Goal: Task Accomplishment & Management: Use online tool/utility

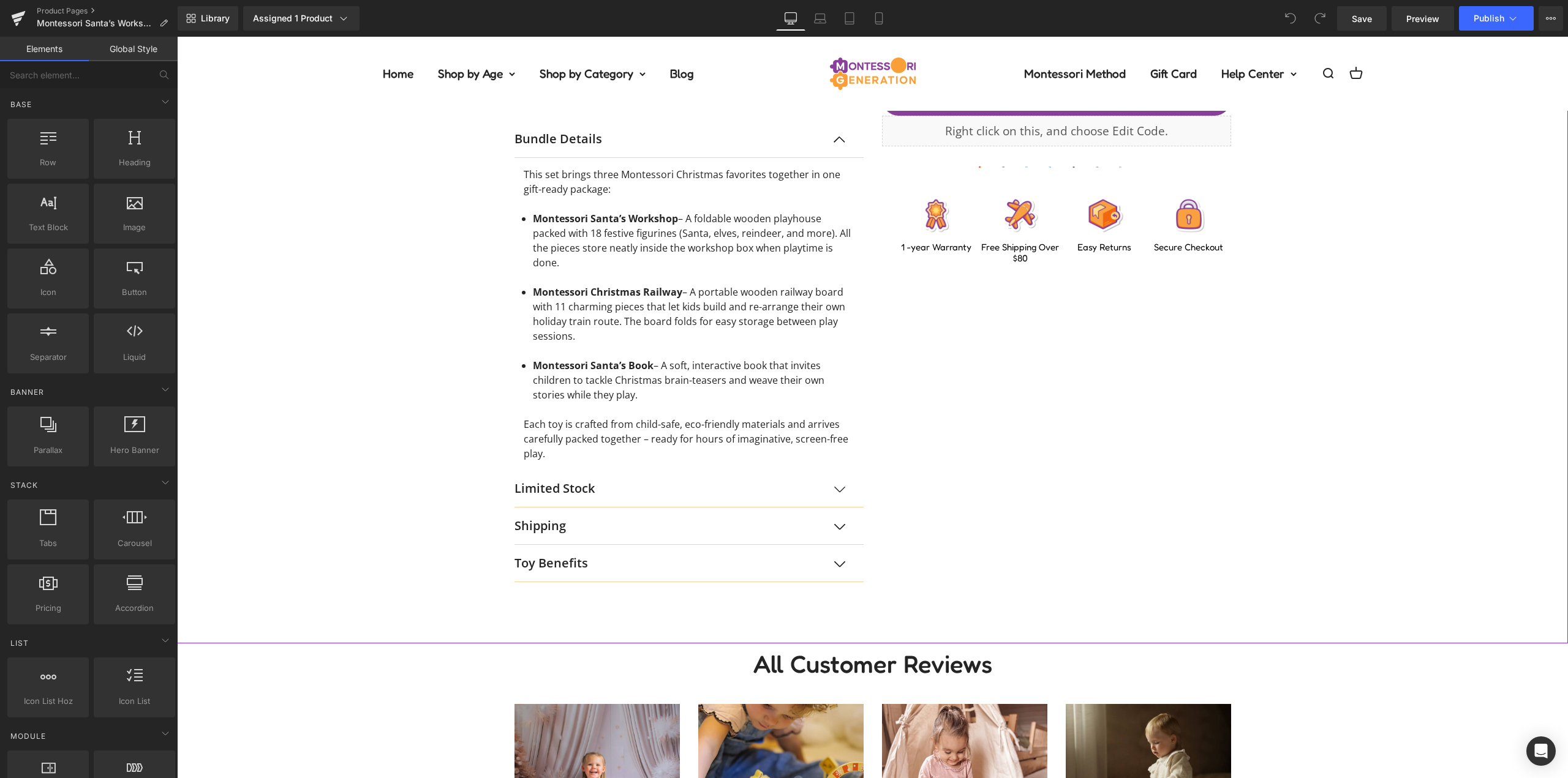
scroll to position [612, 0]
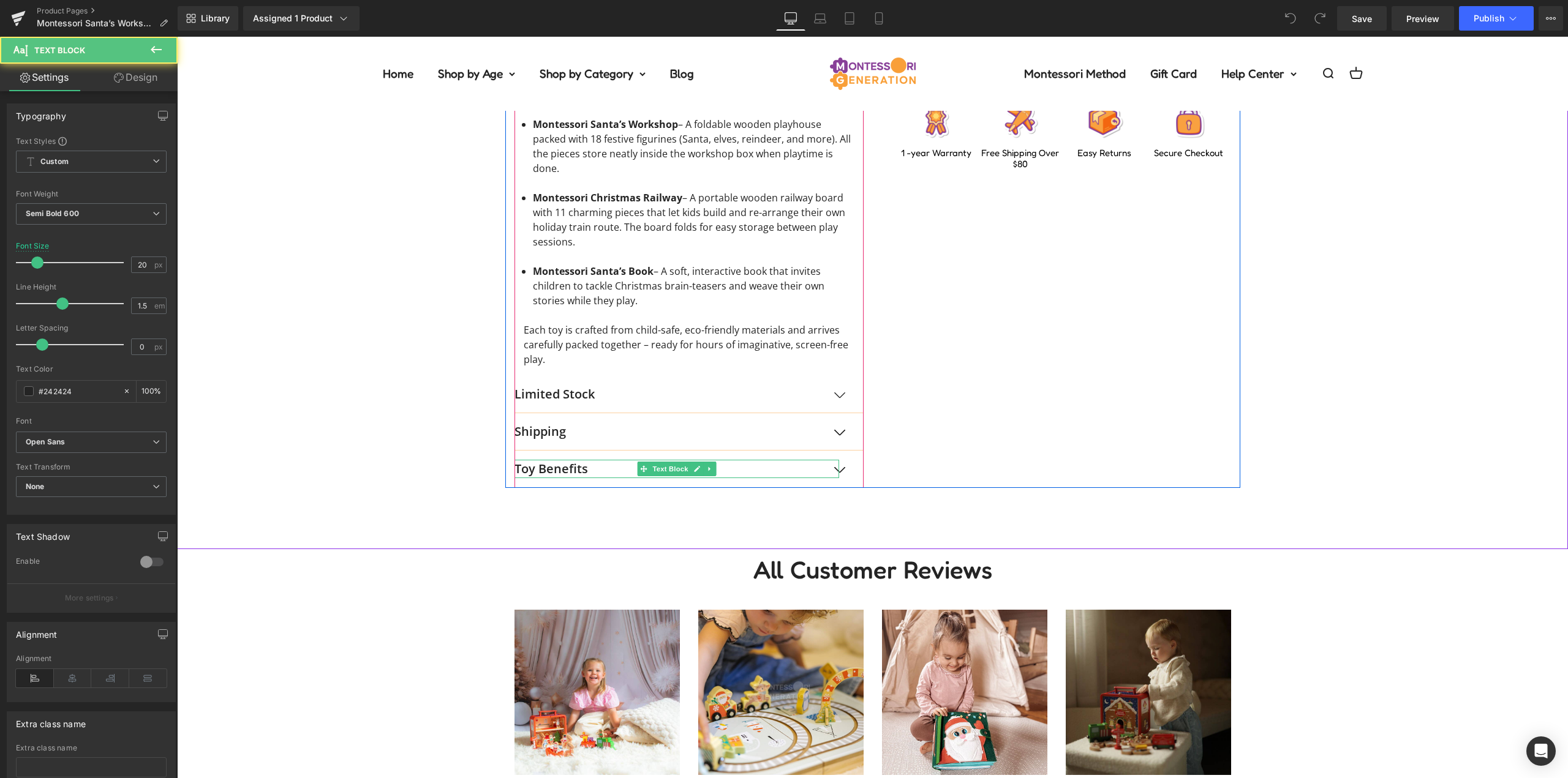
click at [576, 467] on p "Toy Benefits" at bounding box center [677, 469] width 325 height 18
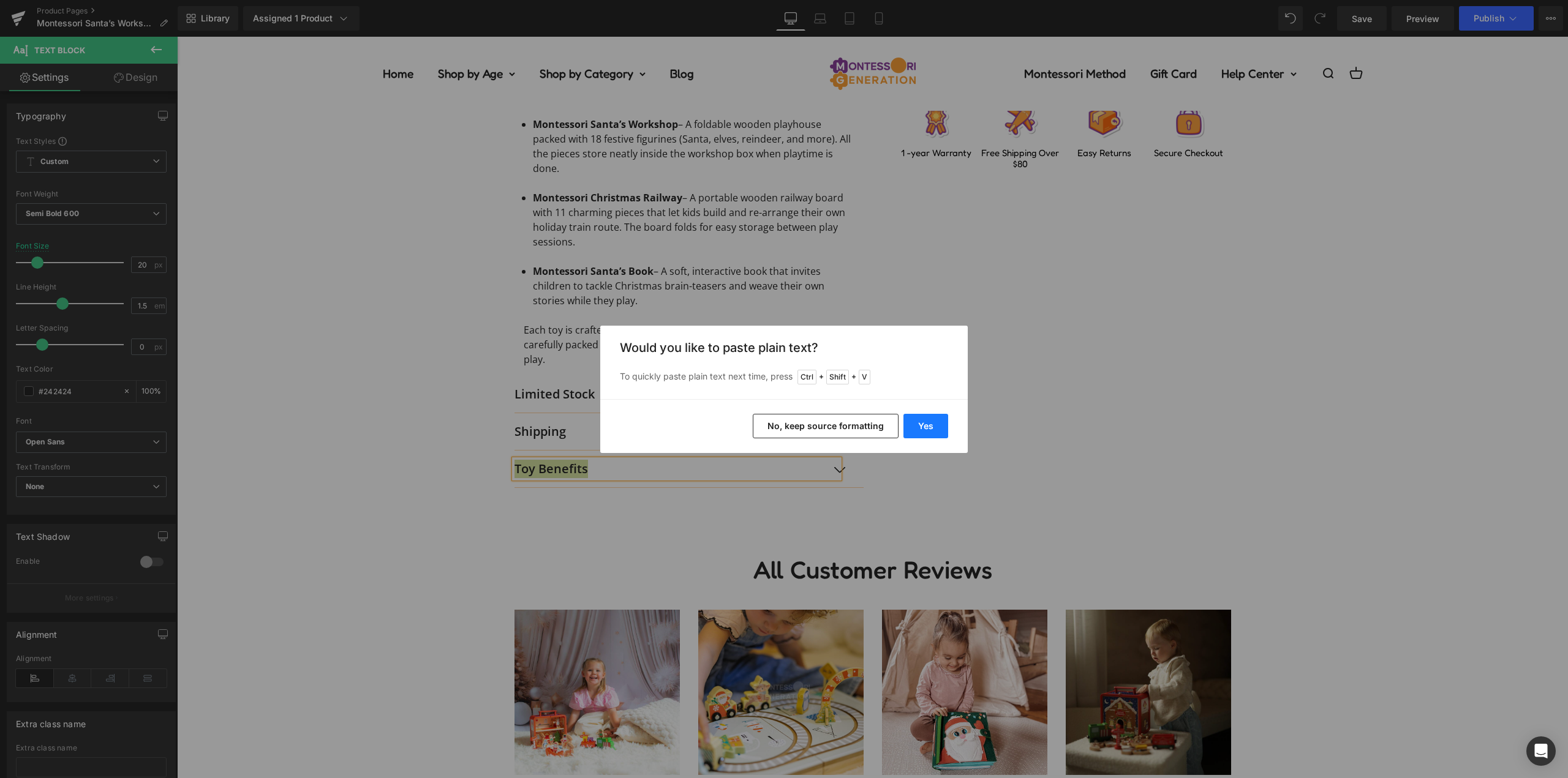
click at [924, 426] on button "Yes" at bounding box center [926, 426] width 45 height 25
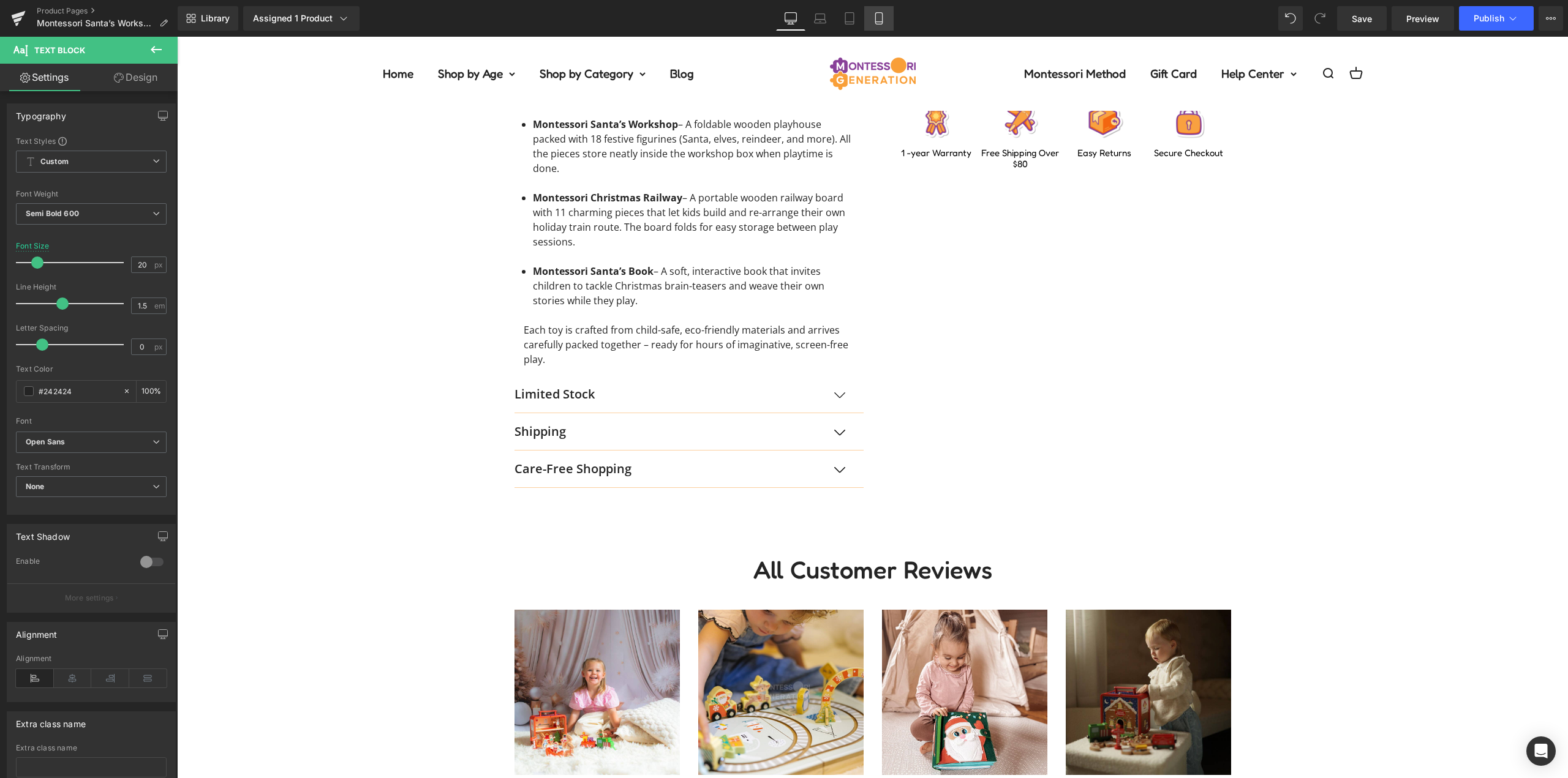
click at [883, 26] on link "Mobile" at bounding box center [879, 18] width 29 height 25
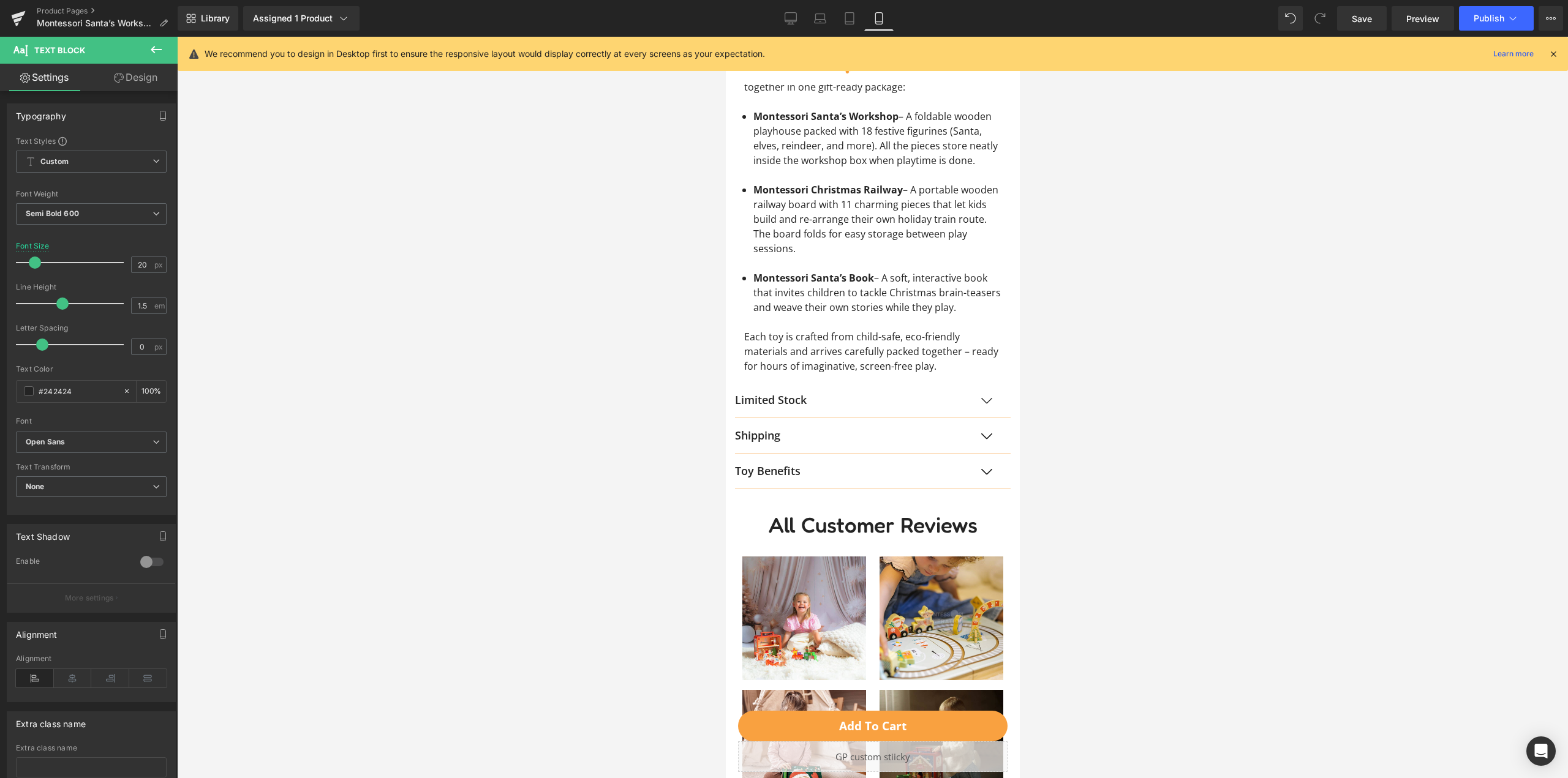
scroll to position [1225, 0]
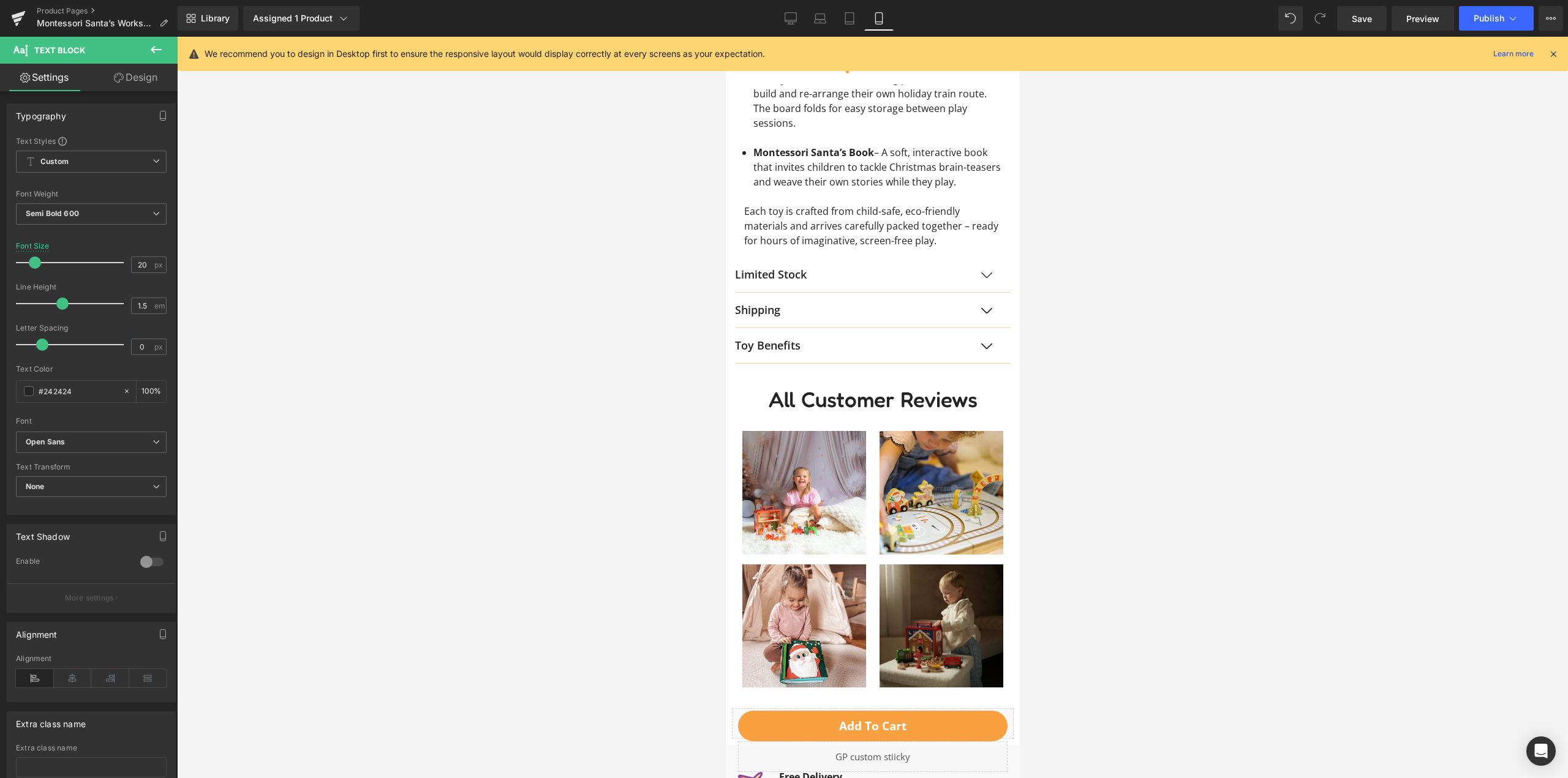
click at [791, 354] on p "Toy Benefits" at bounding box center [860, 346] width 251 height 17
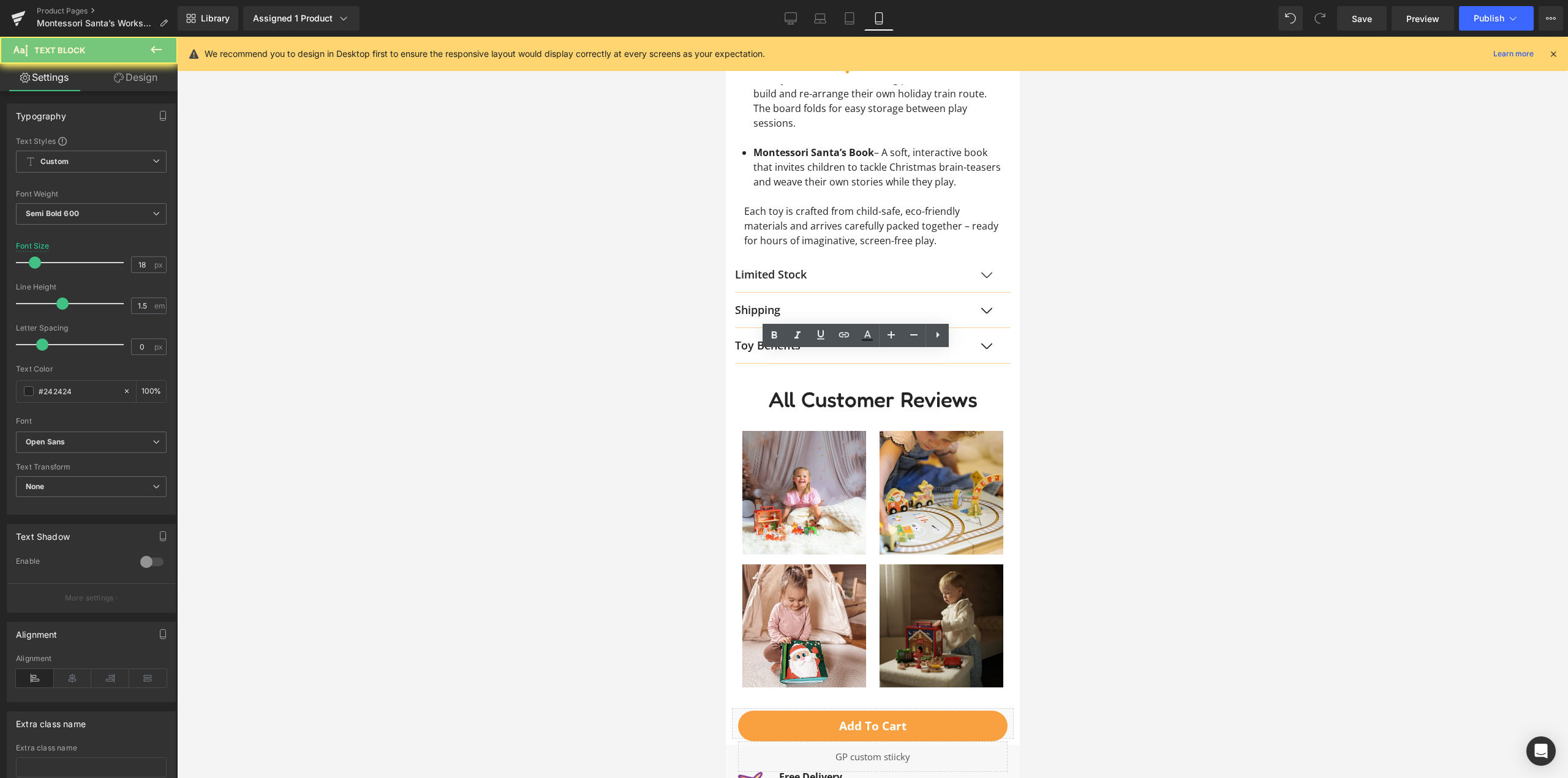
click at [791, 354] on p "Toy Benefits" at bounding box center [860, 346] width 251 height 17
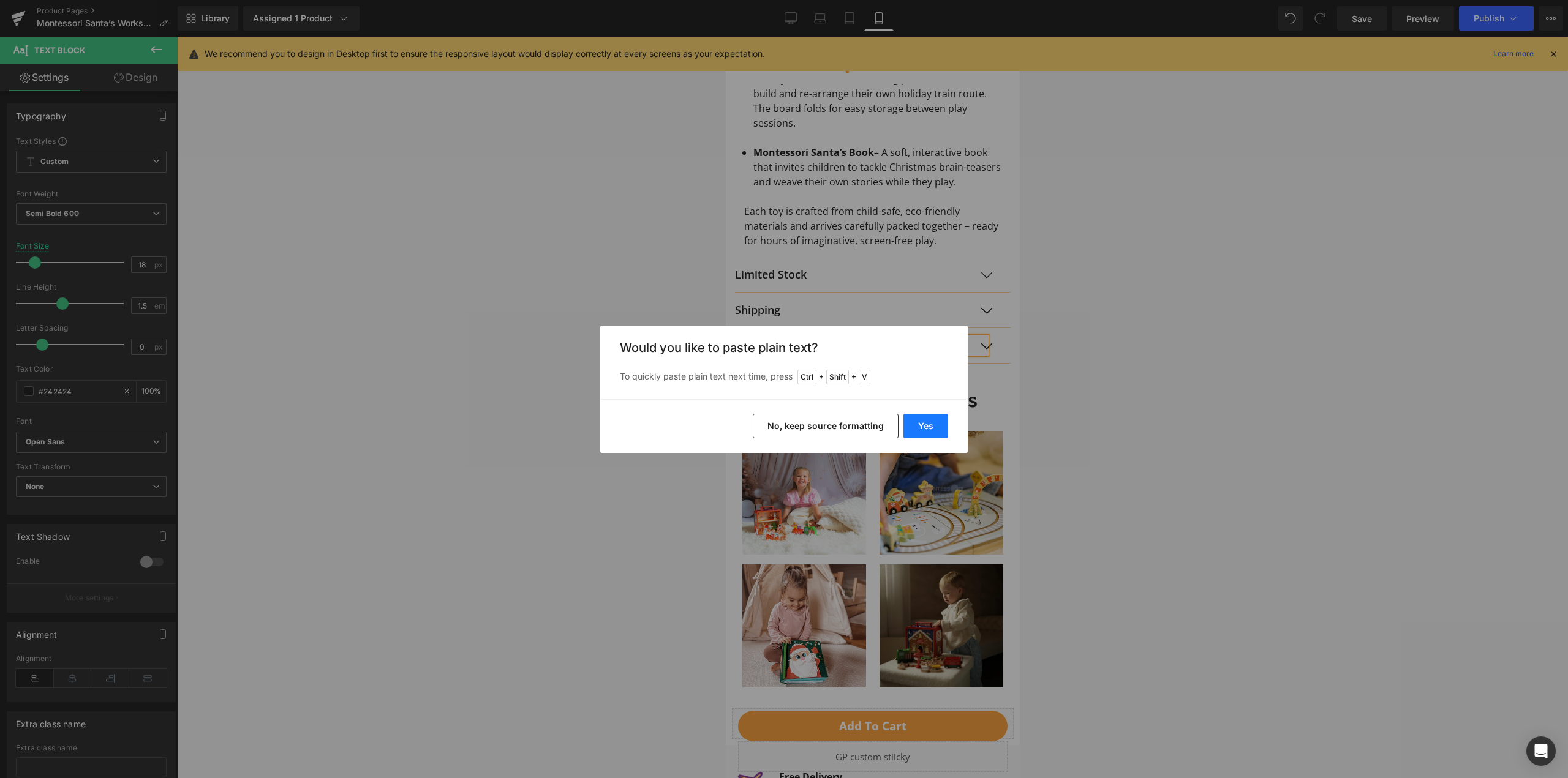
click at [922, 427] on button "Yes" at bounding box center [926, 426] width 45 height 25
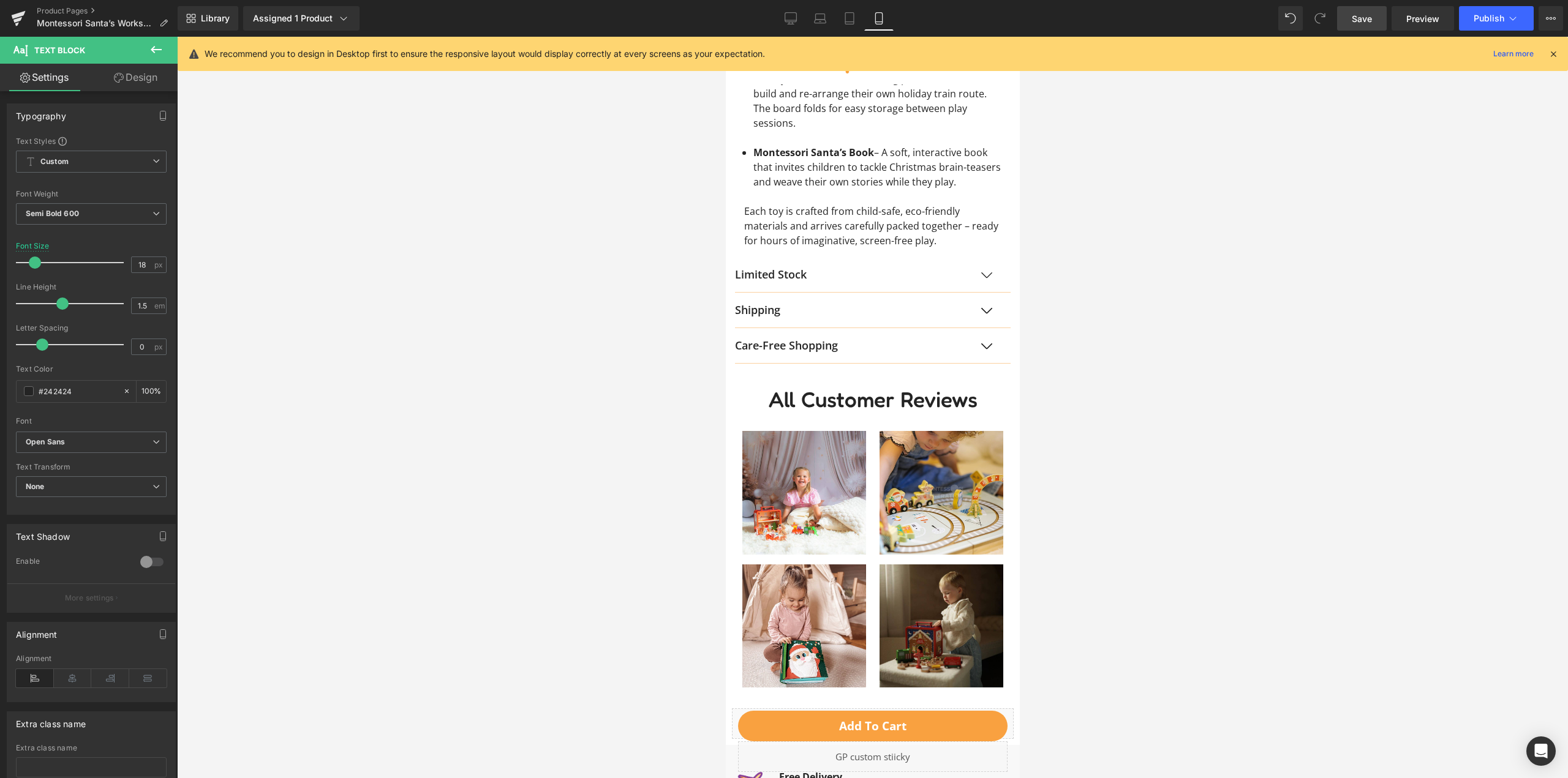
click at [1359, 17] on span "Save" at bounding box center [1362, 18] width 20 height 13
click at [1480, 8] on button "Publish" at bounding box center [1496, 18] width 75 height 25
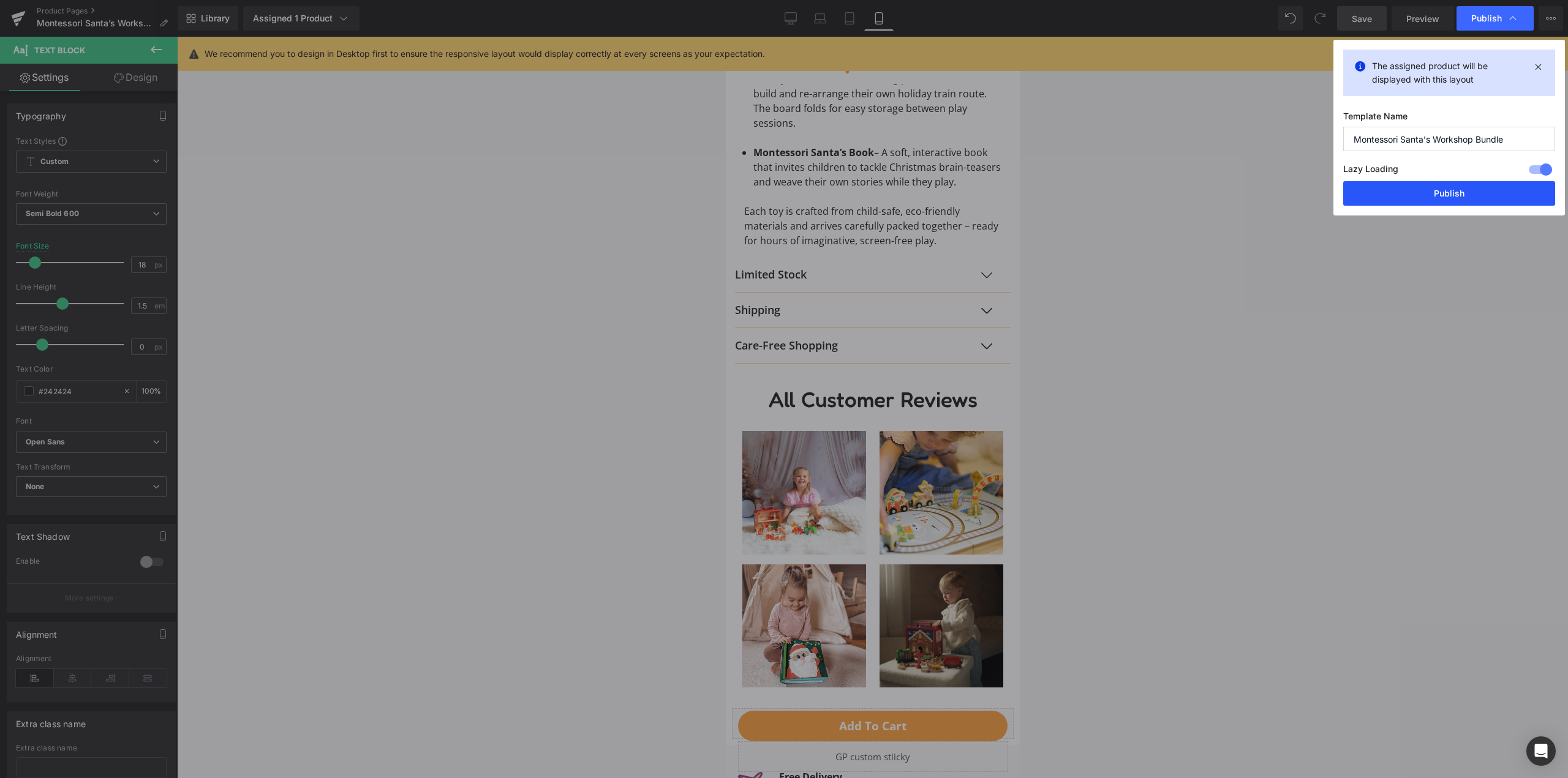
click at [1458, 194] on button "Publish" at bounding box center [1449, 194] width 212 height 25
